Goal: Transaction & Acquisition: Purchase product/service

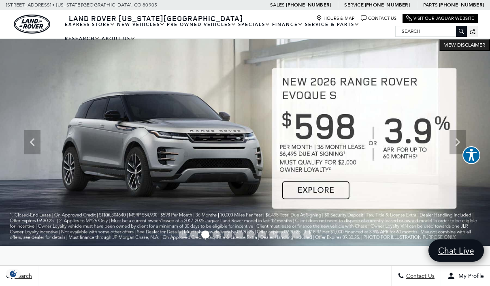
click at [0, 0] on link "View Certified Pre-Owned" at bounding box center [0, 0] width 0 height 0
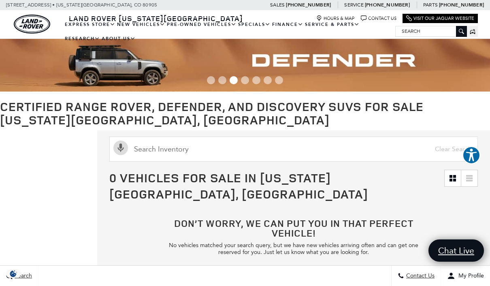
click at [0, 0] on link "View All Pre-Owned Vehicles" at bounding box center [0, 0] width 0 height 0
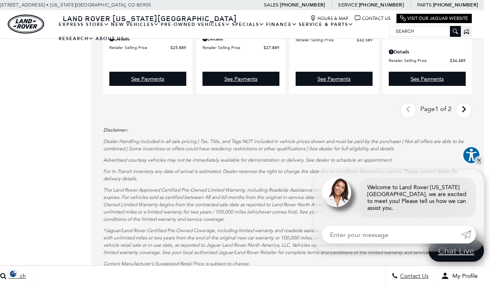
scroll to position [1281, 6]
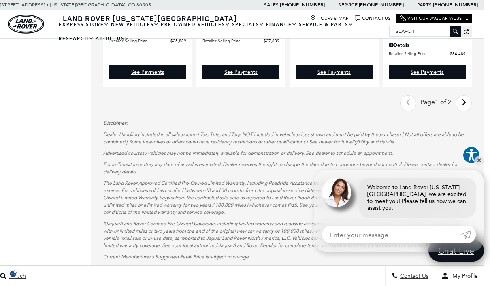
click at [468, 99] on link "Next - Page" at bounding box center [463, 103] width 17 height 14
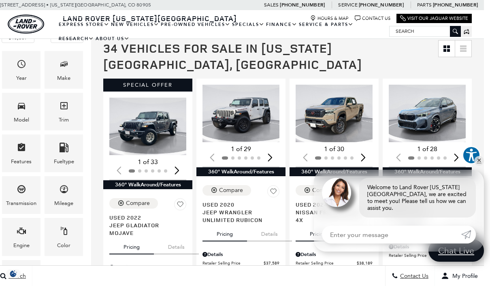
scroll to position [120, 6]
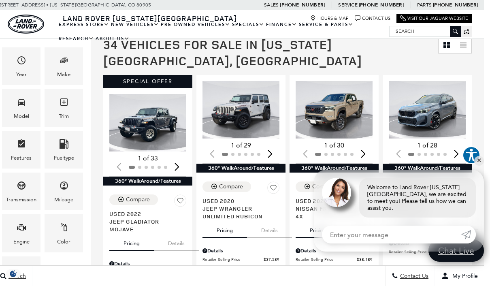
click at [240, 204] on span "Jeep Wrangler Unlimited Rubicon" at bounding box center [237, 211] width 71 height 15
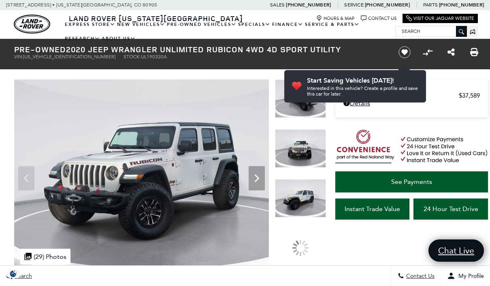
click at [319, 54] on h1 "Pre-Owned 2020 Jeep Wrangler Unlimited Rubicon 4WD 4D Sport Utility" at bounding box center [199, 49] width 370 height 9
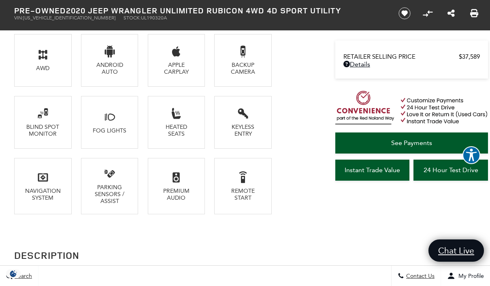
scroll to position [598, 0]
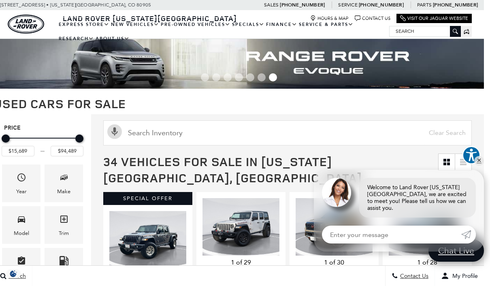
scroll to position [0, 6]
